Goal: Task Accomplishment & Management: Complete application form

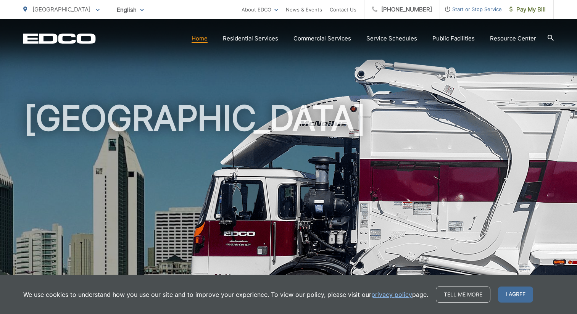
click at [471, 8] on span "Start or Stop Service" at bounding box center [471, 9] width 62 height 9
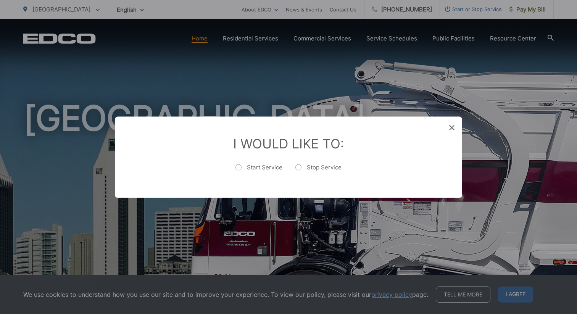
click at [257, 169] on label "Start Service" at bounding box center [258, 170] width 47 height 15
radio input "true"
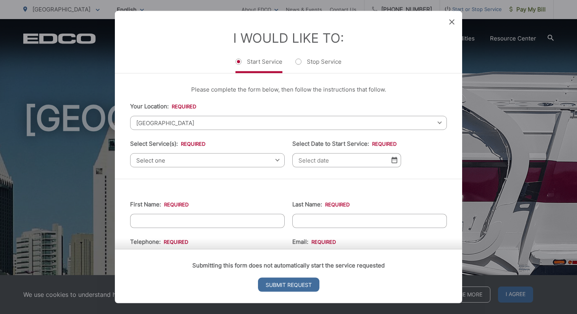
click at [221, 160] on span "Select one" at bounding box center [207, 160] width 155 height 14
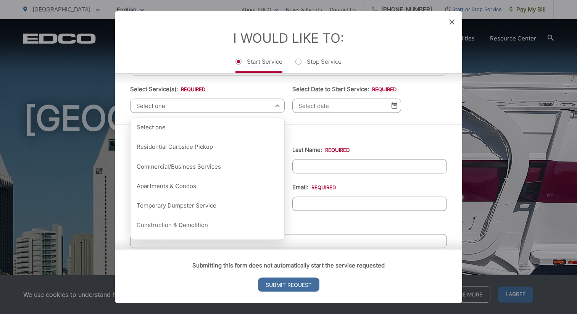
scroll to position [54, 0]
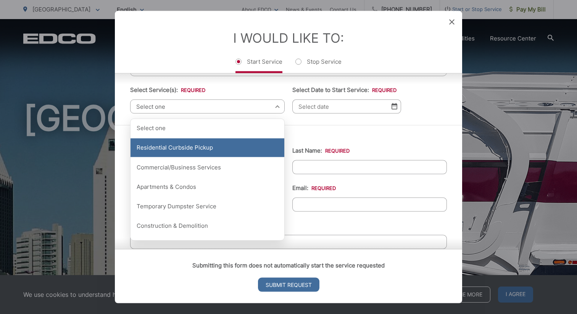
click at [217, 150] on div "Residential Curbside Pickup" at bounding box center [208, 147] width 154 height 19
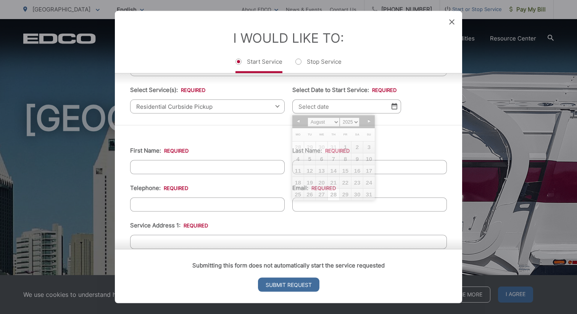
click at [391, 101] on input "Select Date to Start Service: *" at bounding box center [346, 106] width 109 height 14
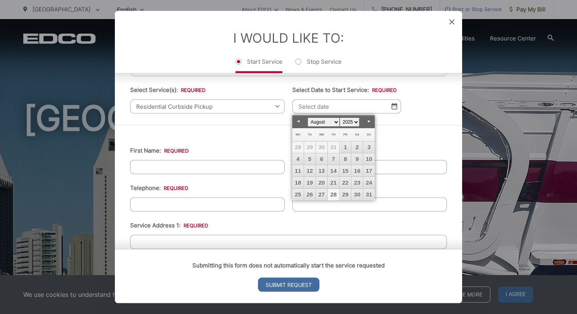
click at [337, 194] on link "28" at bounding box center [333, 194] width 11 height 11
type input "[DATE]"
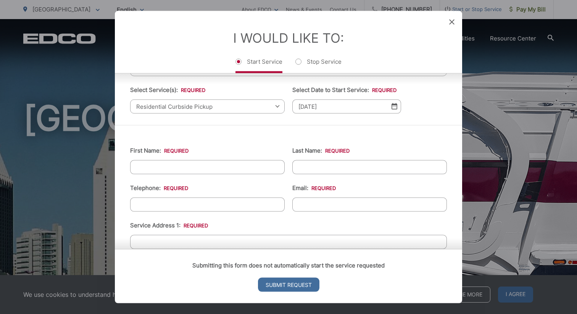
click at [227, 166] on input "First Name: *" at bounding box center [207, 167] width 155 height 14
type input "[PERSON_NAME]"
type input "Negroni"
type input "8587355760"
type input "[EMAIL_ADDRESS][DOMAIN_NAME]"
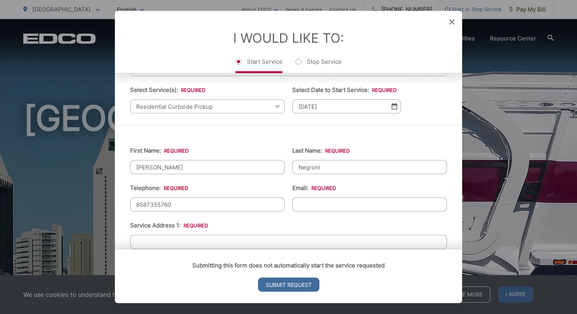
type input "[STREET_ADDRESS][PERSON_NAME]"
type input "[PHONE_NUMBER]"
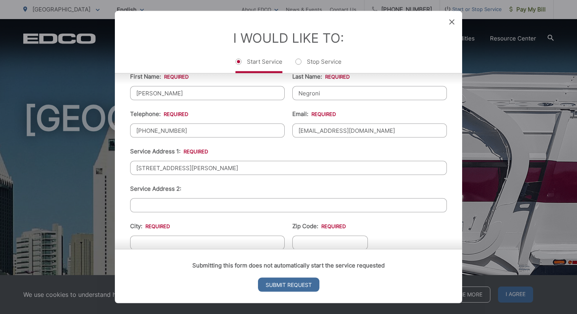
scroll to position [129, 0]
click at [239, 161] on input "[STREET_ADDRESS][PERSON_NAME]" at bounding box center [288, 167] width 317 height 14
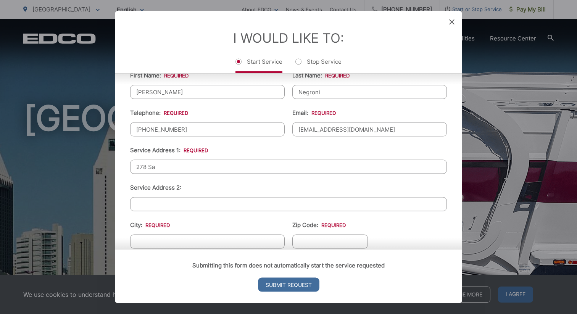
type input "[STREET_ADDRESS][PERSON_NAME]"
type input "[PHONE_NUMBER]"
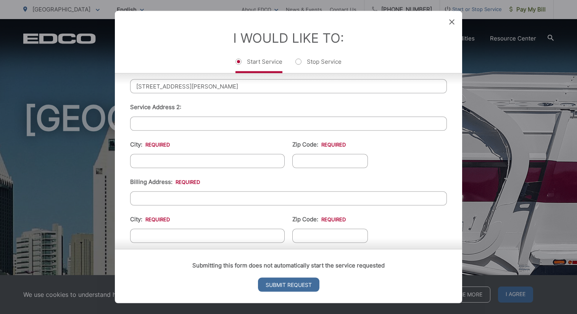
scroll to position [212, 0]
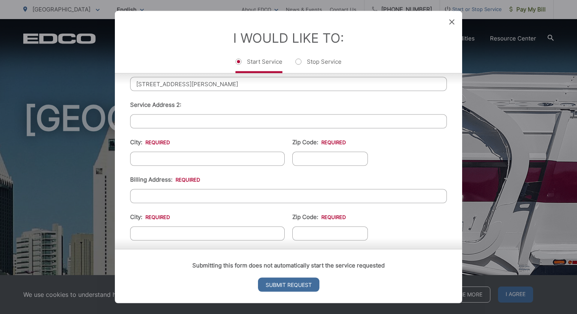
click at [215, 148] on li "City: *" at bounding box center [207, 151] width 155 height 28
click at [208, 155] on input "City: *" at bounding box center [207, 159] width 155 height 14
type input "Encinitas"
type input "92024"
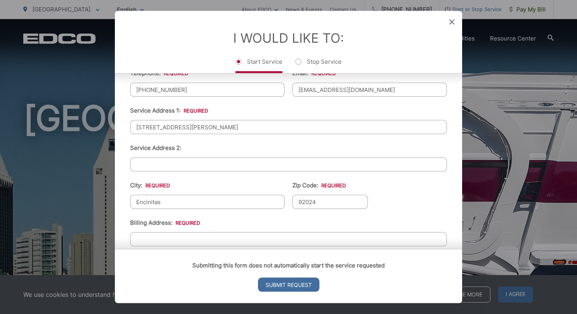
scroll to position [172, 0]
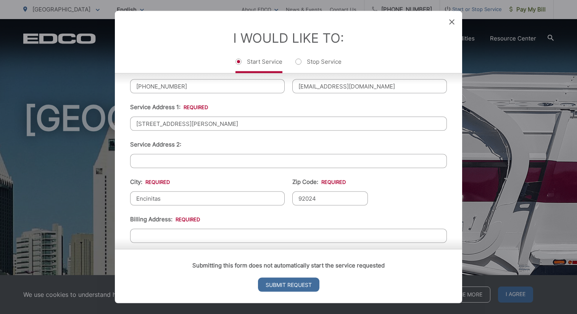
click at [198, 120] on input "[STREET_ADDRESS][PERSON_NAME]" at bounding box center [288, 123] width 317 height 14
click at [198, 124] on input "[STREET_ADDRESS][PERSON_NAME]" at bounding box center [288, 123] width 317 height 14
type input "[STREET_ADDRESS][PERSON_NAME]"
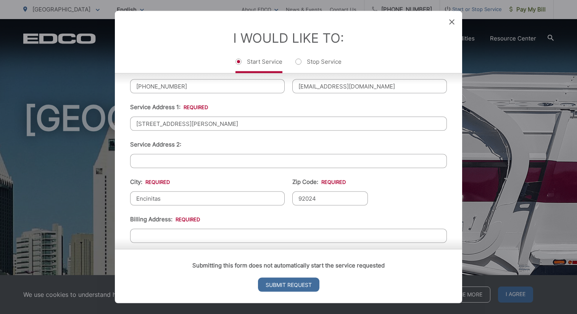
paste input "[STREET_ADDRESS][PERSON_NAME]"
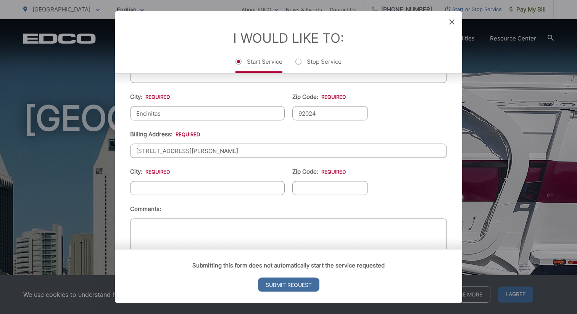
scroll to position [256, 0]
type input "[STREET_ADDRESS][PERSON_NAME]"
type input "Encinitas"
type input "92024"
click at [268, 163] on ul "First Name: * [PERSON_NAME] Last Name: * [PERSON_NAME] Telephone: * [PHONE_NUMB…" at bounding box center [288, 101] width 317 height 334
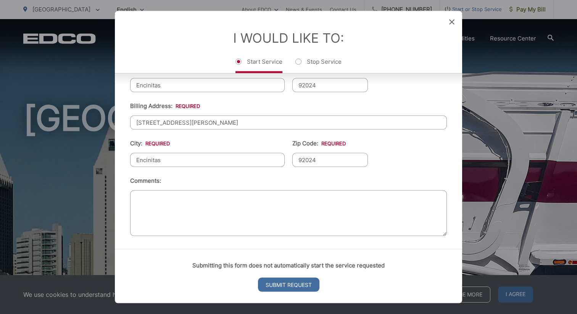
scroll to position [0, 0]
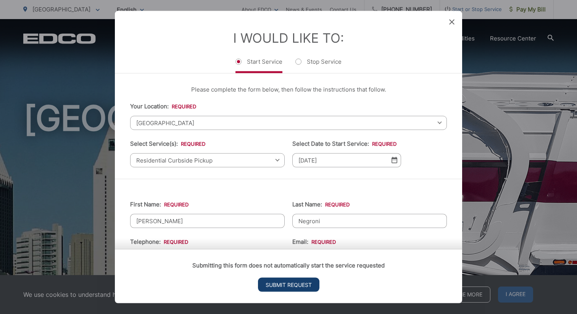
click at [294, 284] on input "Submit Request" at bounding box center [288, 285] width 61 height 14
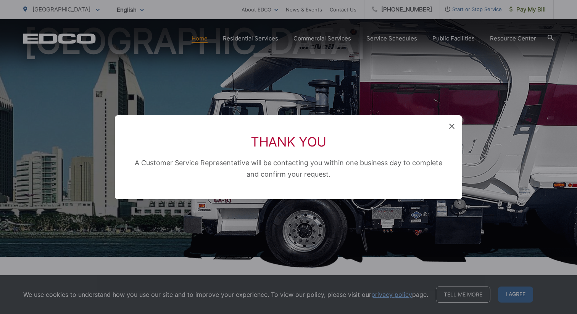
click at [452, 125] on icon at bounding box center [451, 126] width 5 height 5
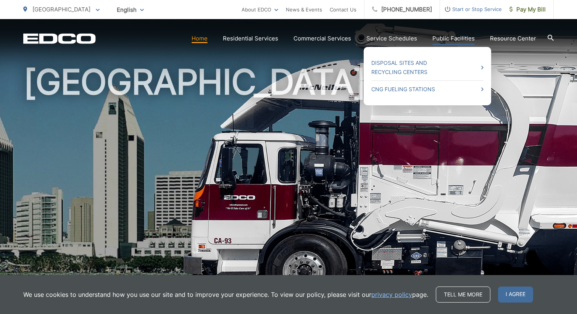
scroll to position [35, 0]
